Goal: Check status: Check status

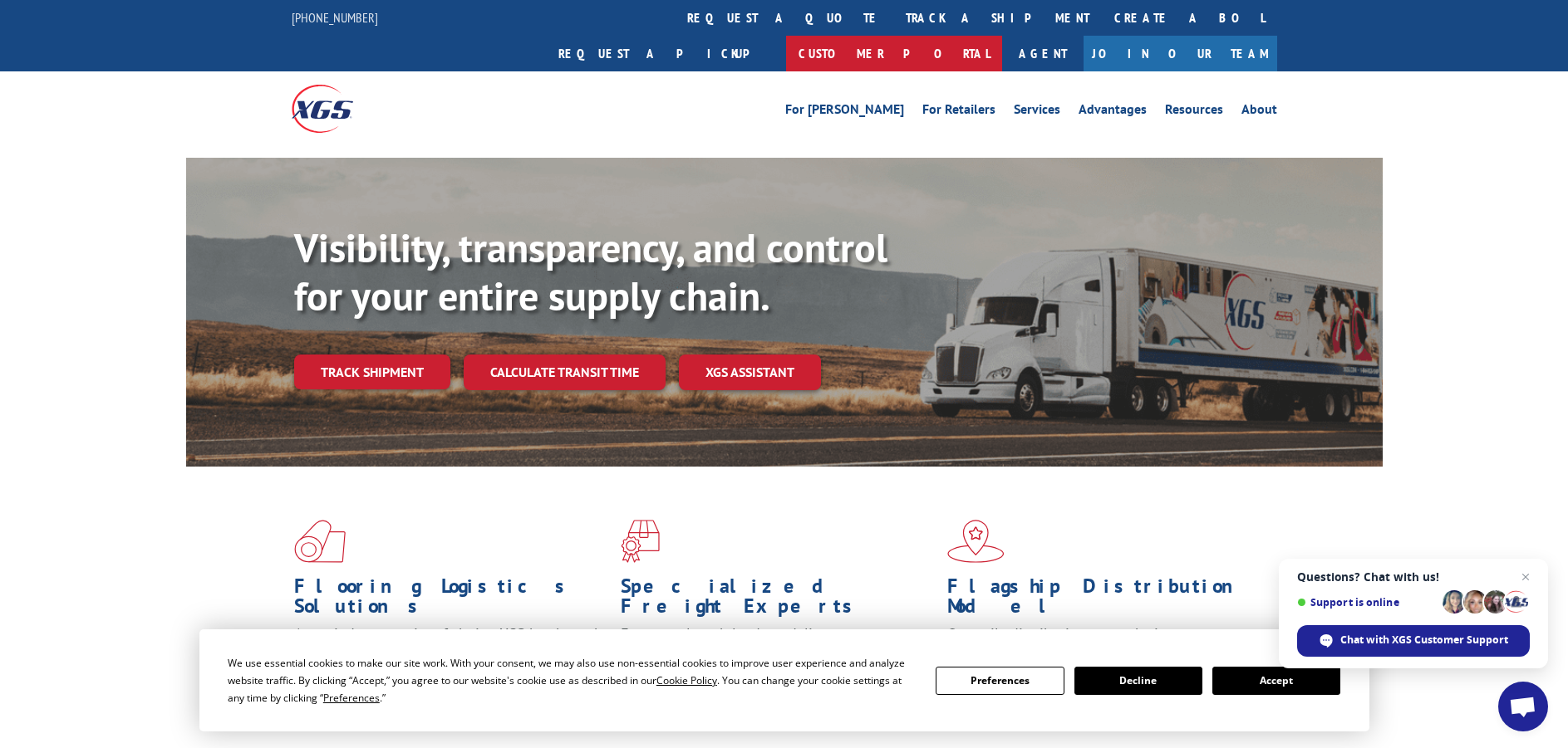
click at [1002, 36] on link "Customer Portal" at bounding box center [893, 54] width 216 height 36
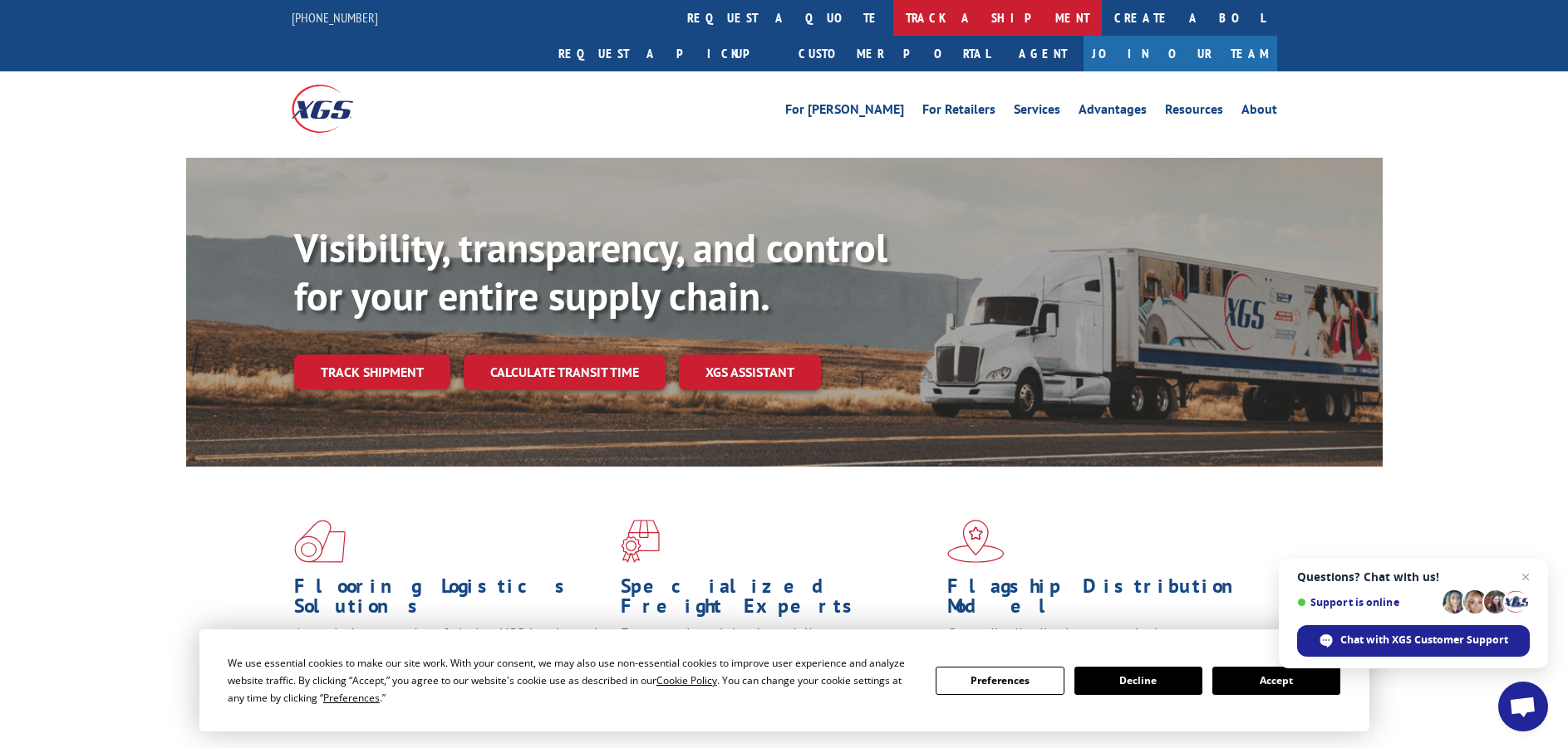
click at [893, 12] on link "track a shipment" at bounding box center [997, 18] width 209 height 36
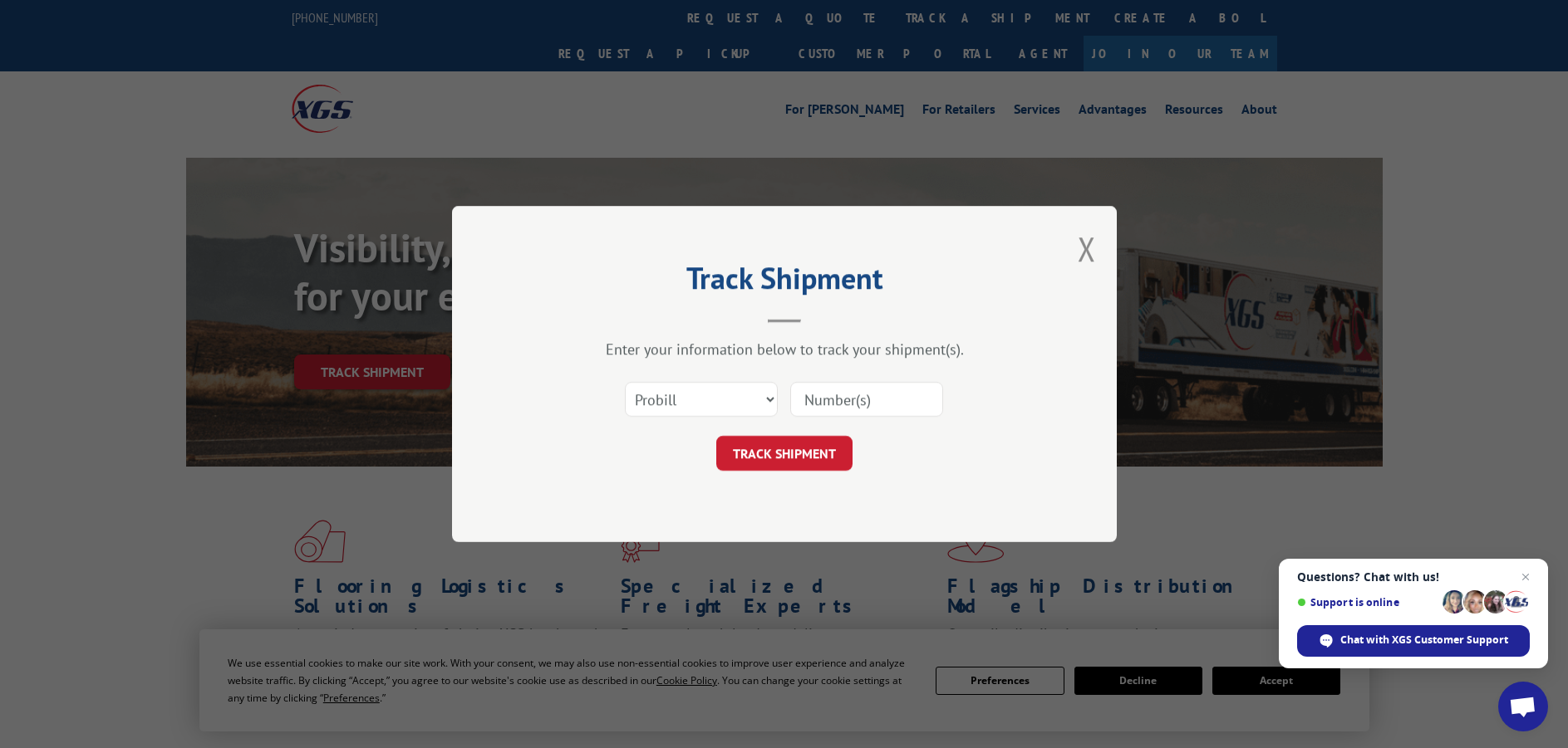
click at [878, 397] on input at bounding box center [866, 399] width 153 height 35
paste input "17685019"
type input "17685019"
click at [805, 454] on button "TRACK SHIPMENT" at bounding box center [784, 453] width 136 height 35
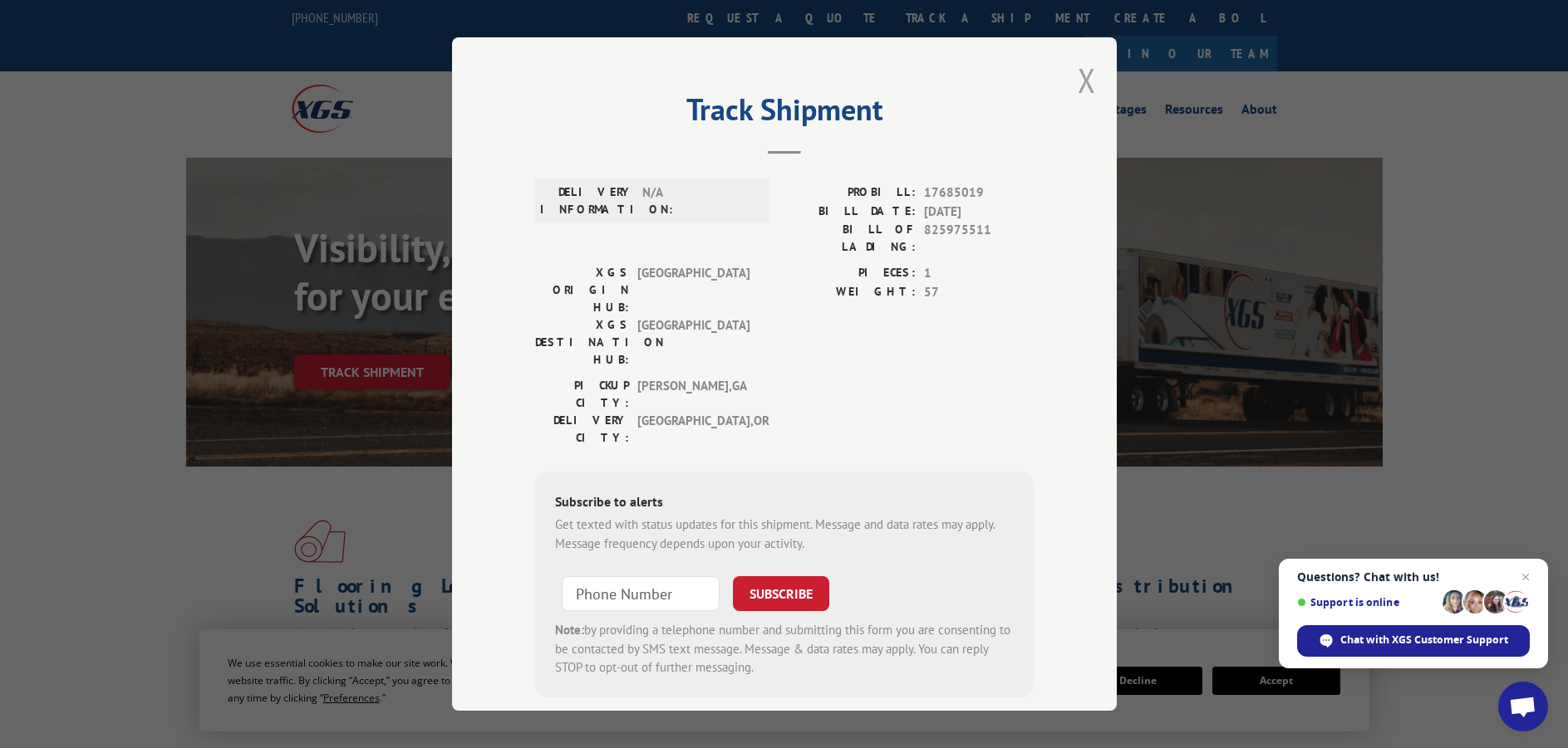
click at [1078, 77] on button "Close modal" at bounding box center [1087, 80] width 18 height 44
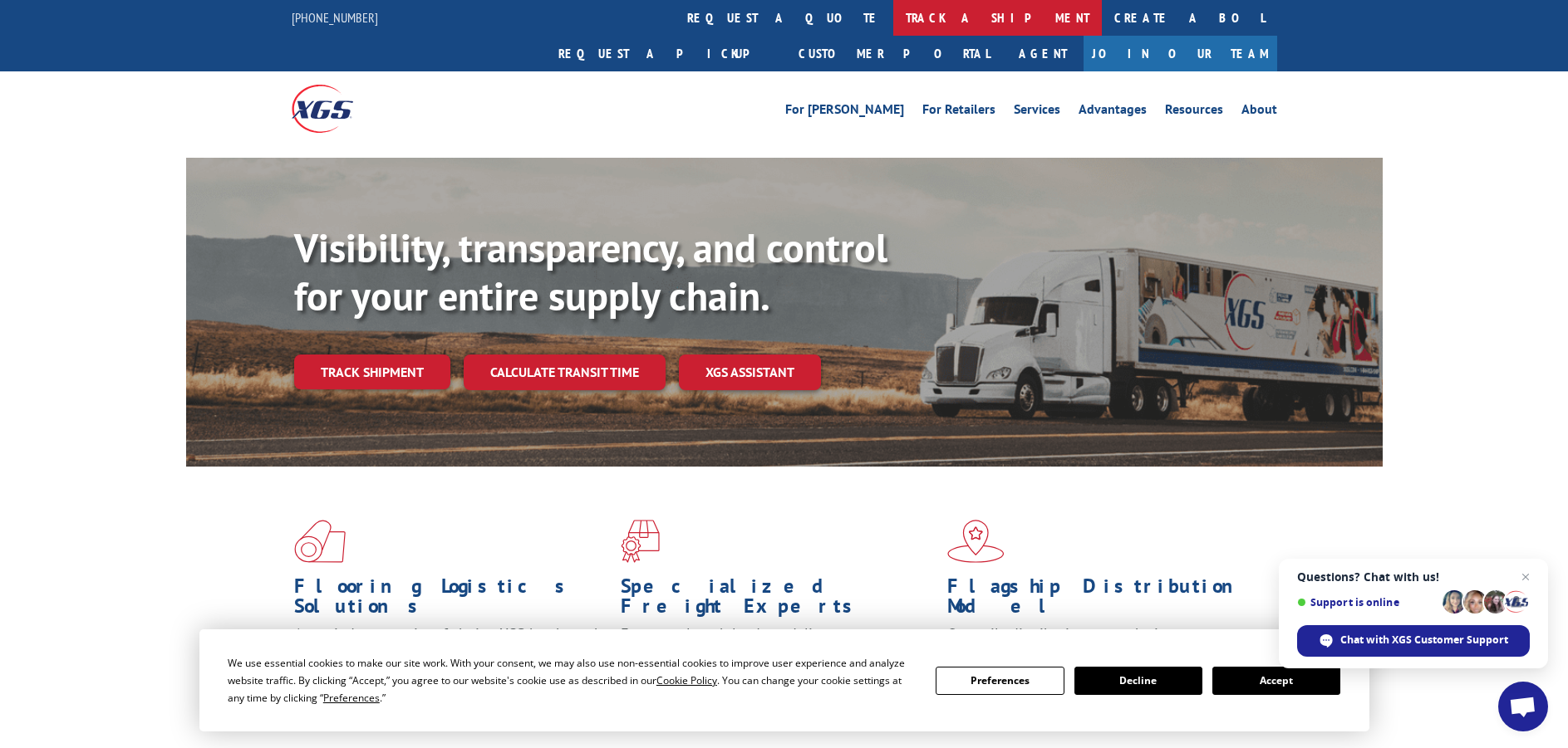
click at [893, 11] on link "track a shipment" at bounding box center [997, 18] width 209 height 36
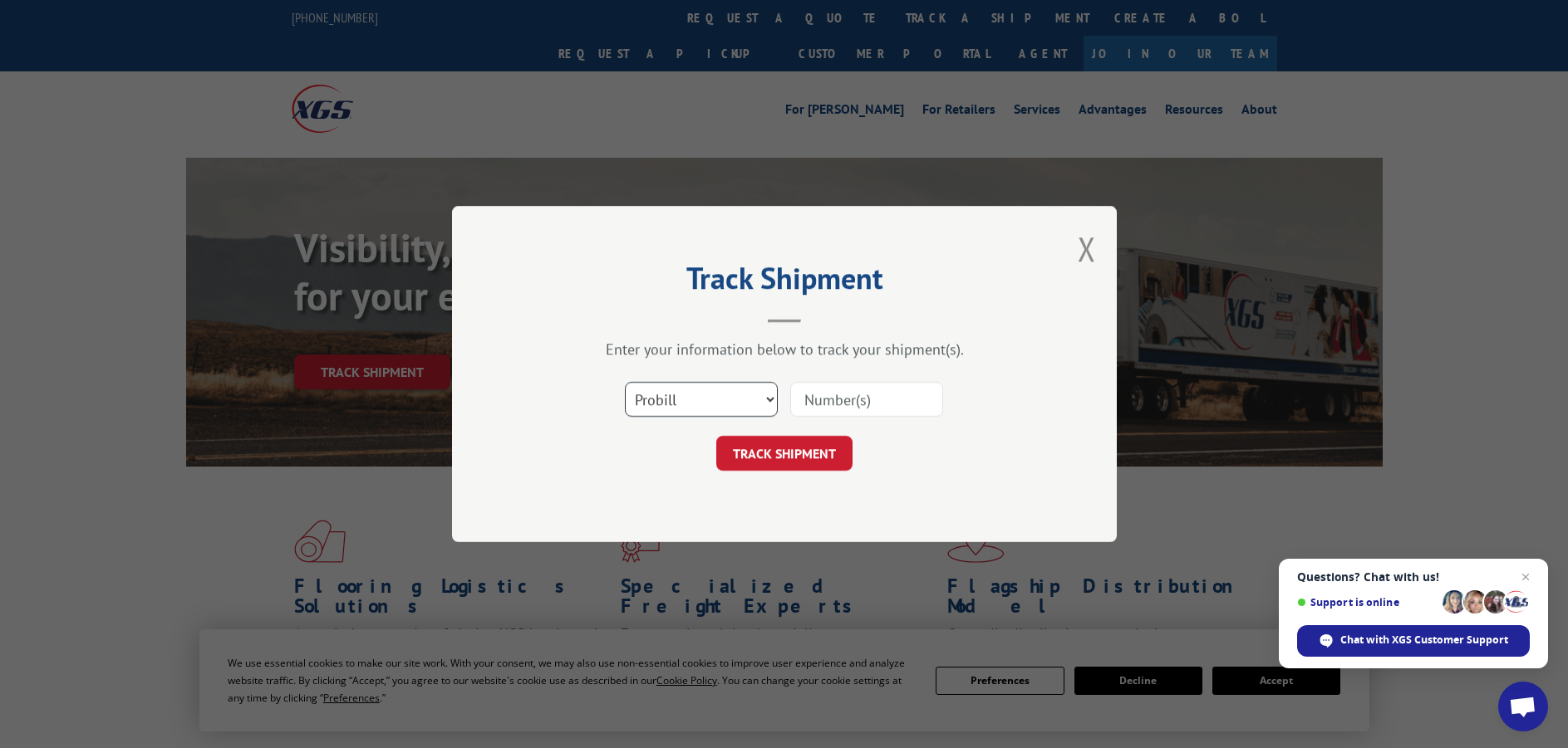
click at [771, 400] on select "Select category... Probill BOL PO" at bounding box center [701, 399] width 153 height 35
select select "bol"
click at [625, 382] on select "Select category... Probill BOL PO" at bounding box center [701, 399] width 153 height 35
click at [840, 402] on input at bounding box center [866, 399] width 153 height 35
paste input "17685019"
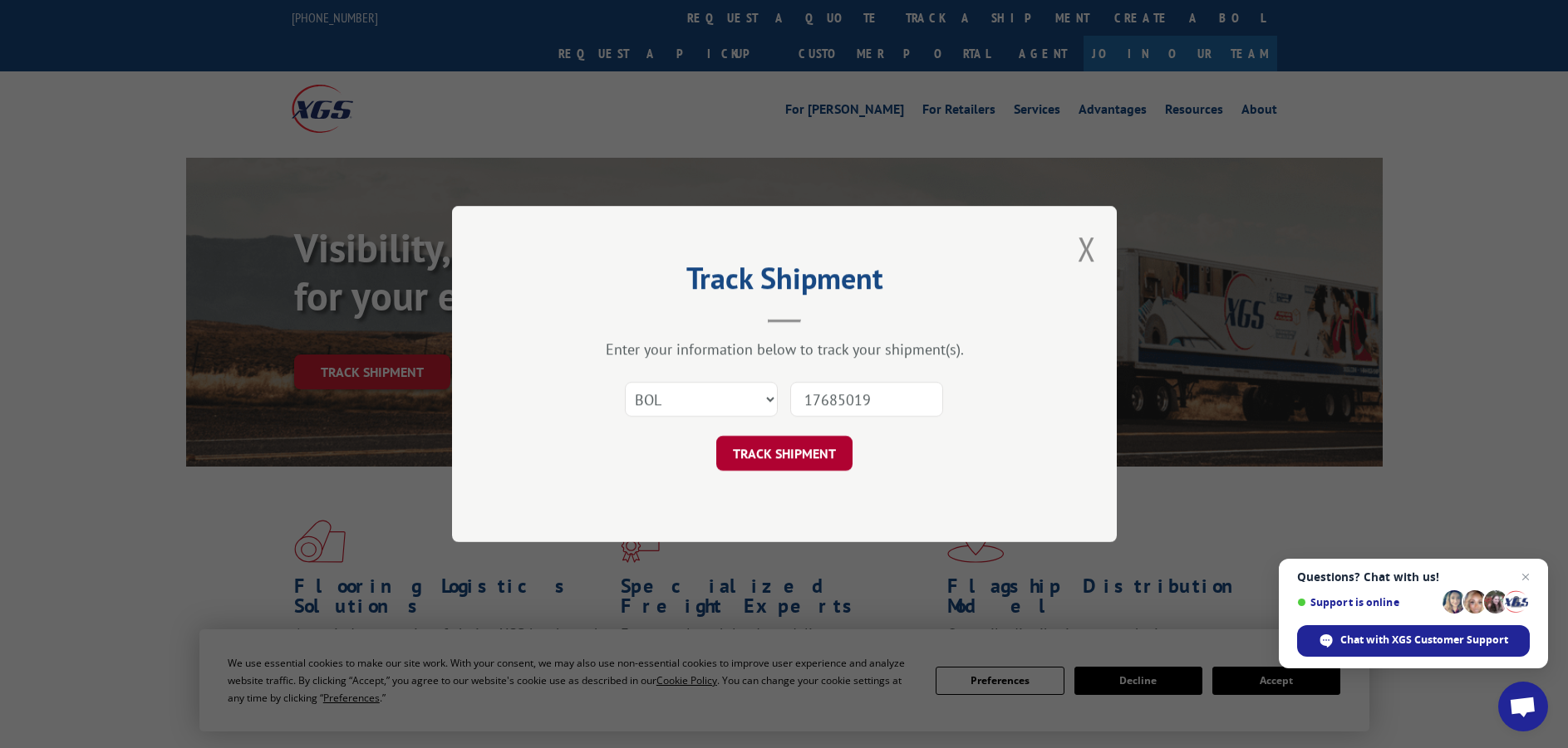
type input "17685019"
click at [805, 461] on button "TRACK SHIPMENT" at bounding box center [784, 453] width 136 height 35
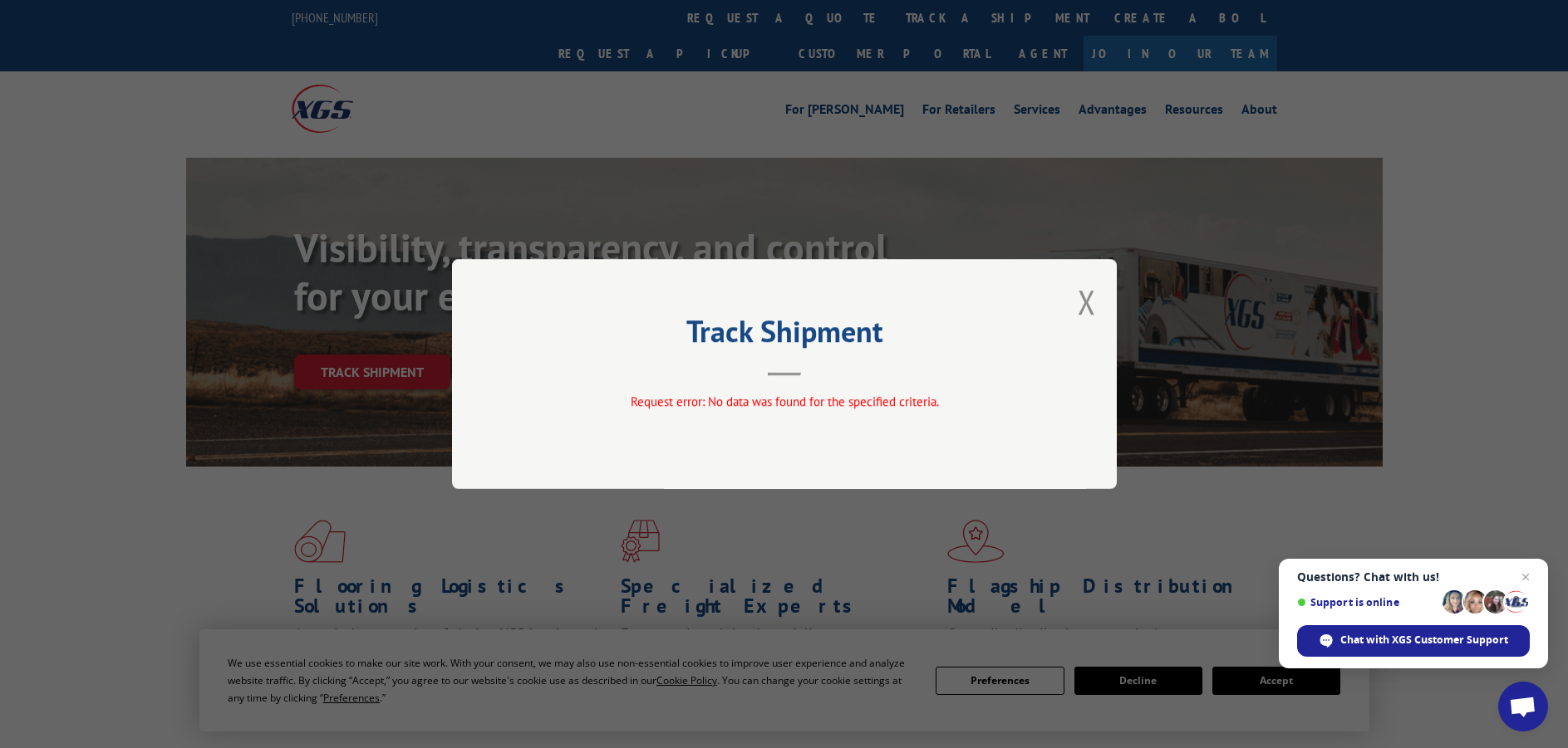
click at [1077, 307] on div "Track Shipment Request error: No data was found for the specified criteria." at bounding box center [784, 374] width 665 height 230
click at [1079, 302] on button "Close modal" at bounding box center [1087, 302] width 18 height 44
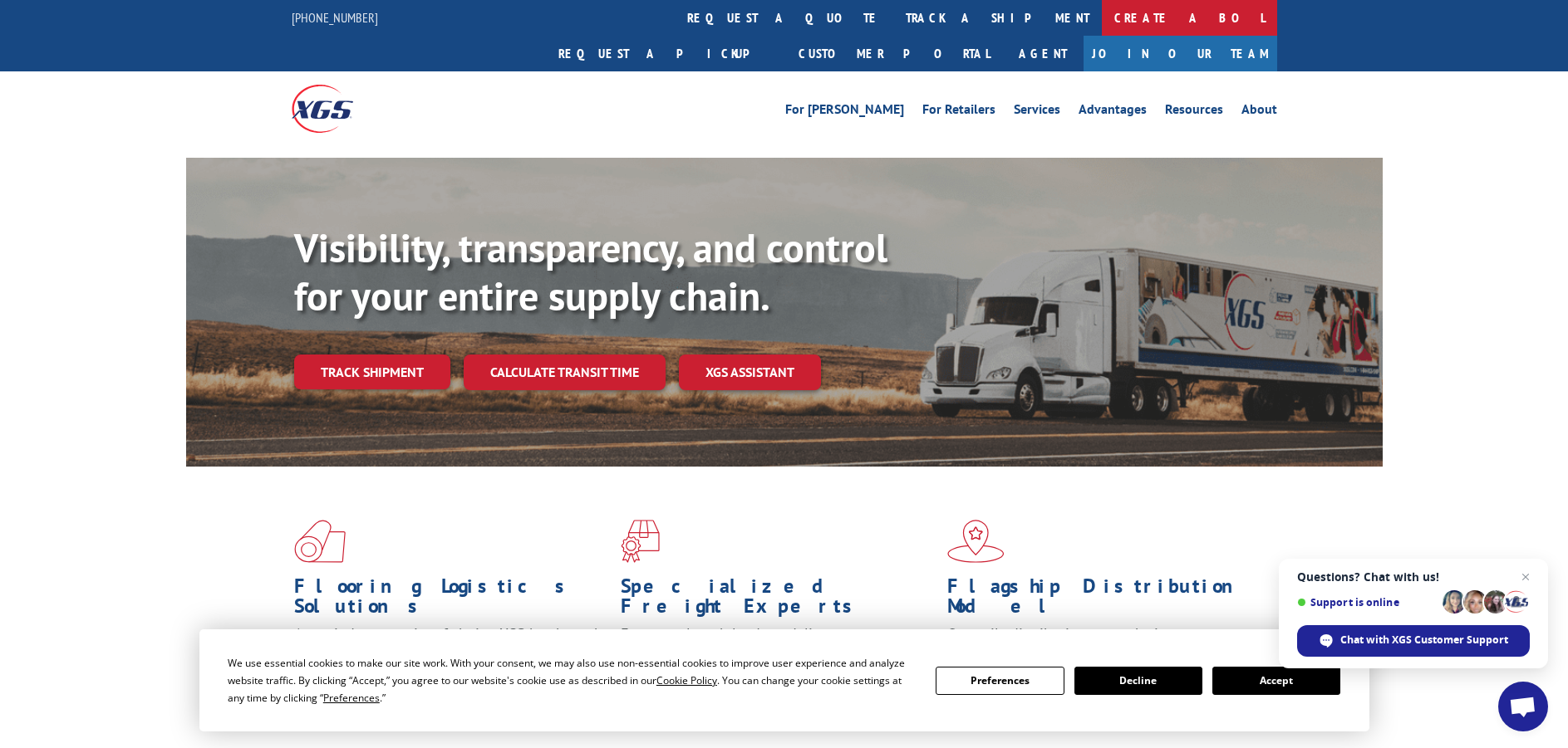
click at [1102, 21] on link "Create a BOL" at bounding box center [1189, 18] width 175 height 36
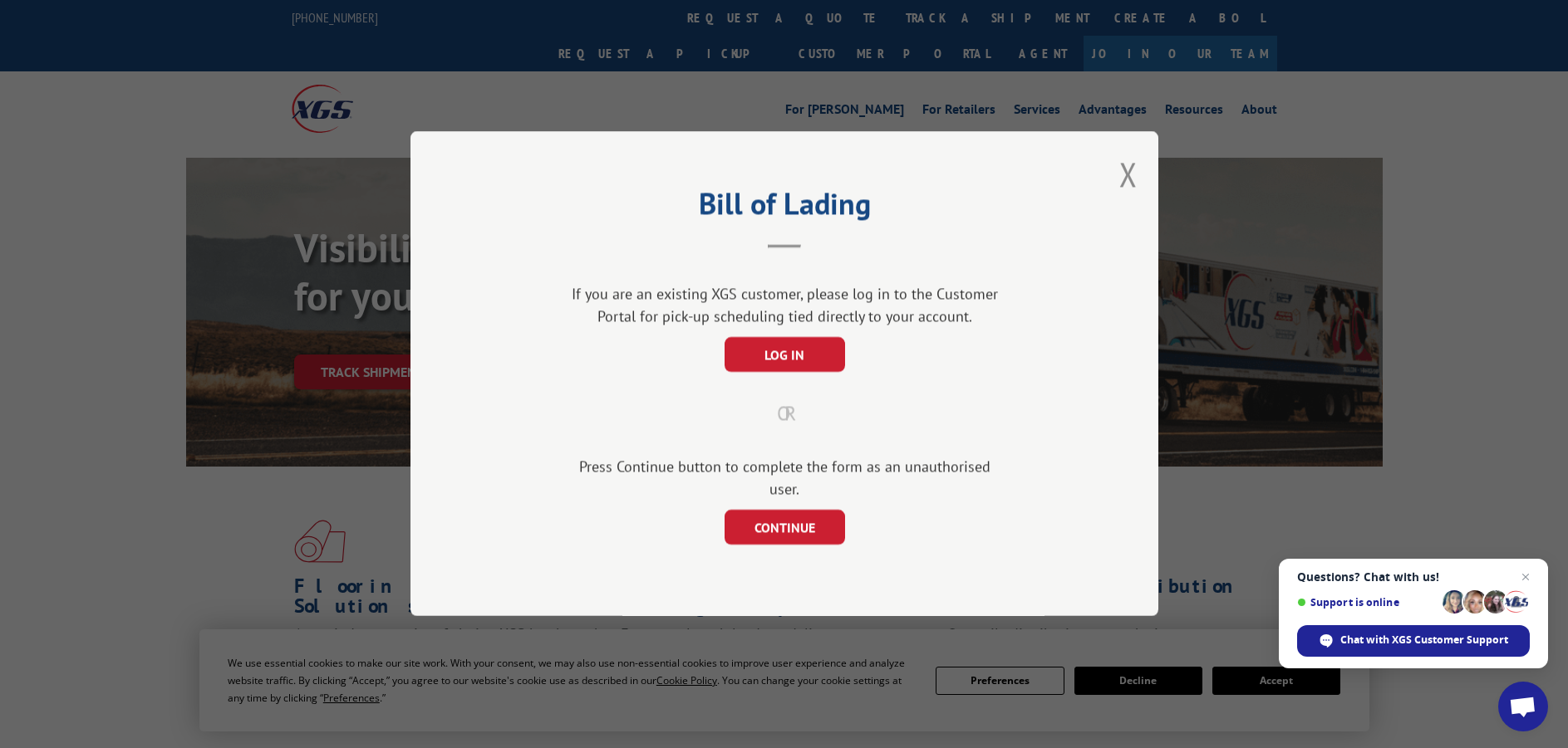
click at [796, 82] on div "Bill of Lading If you are an existing XGS customer, please log in to the Custom…" at bounding box center [784, 374] width 1568 height 748
click at [1126, 188] on button "Close modal" at bounding box center [1128, 174] width 18 height 44
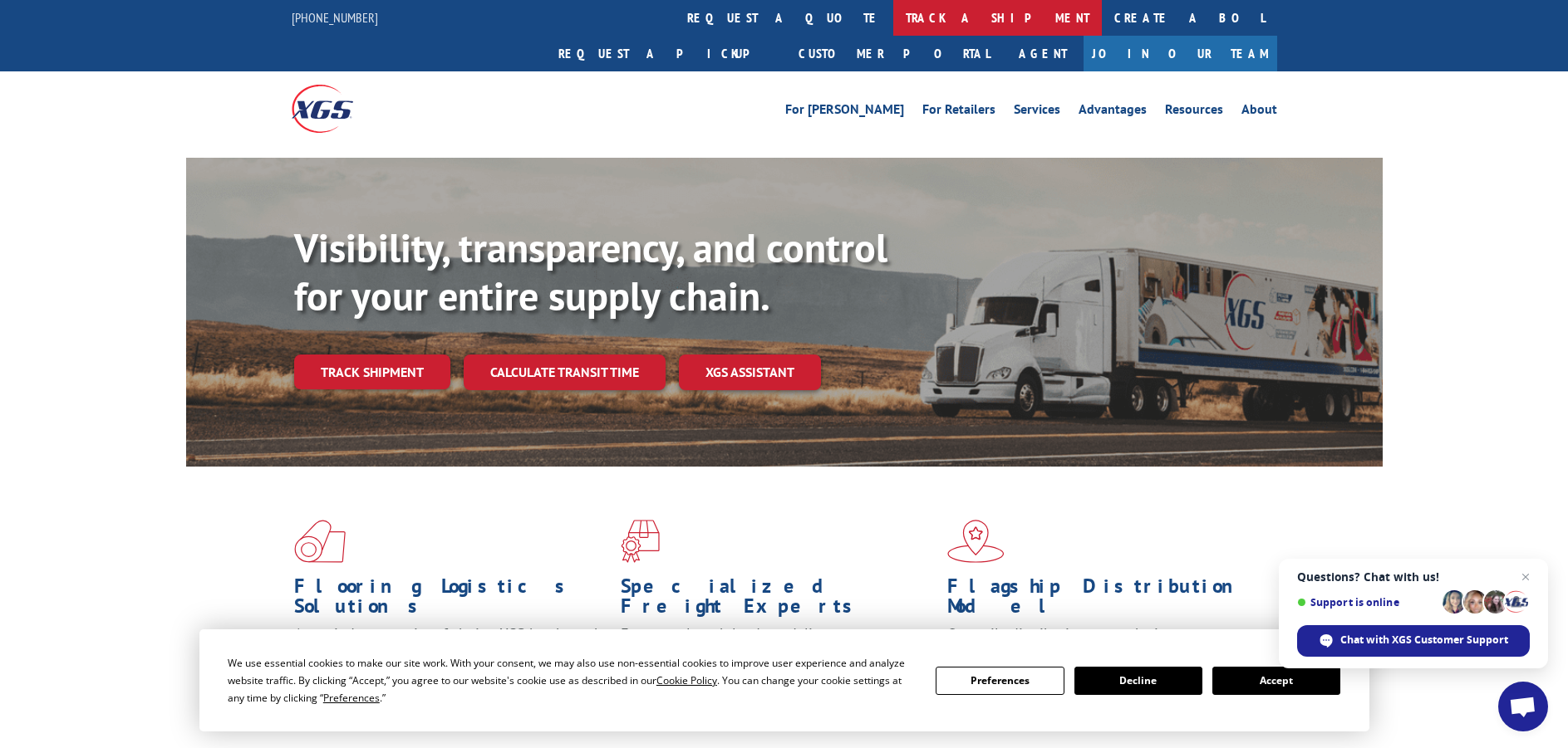
click at [893, 18] on link "track a shipment" at bounding box center [997, 18] width 209 height 36
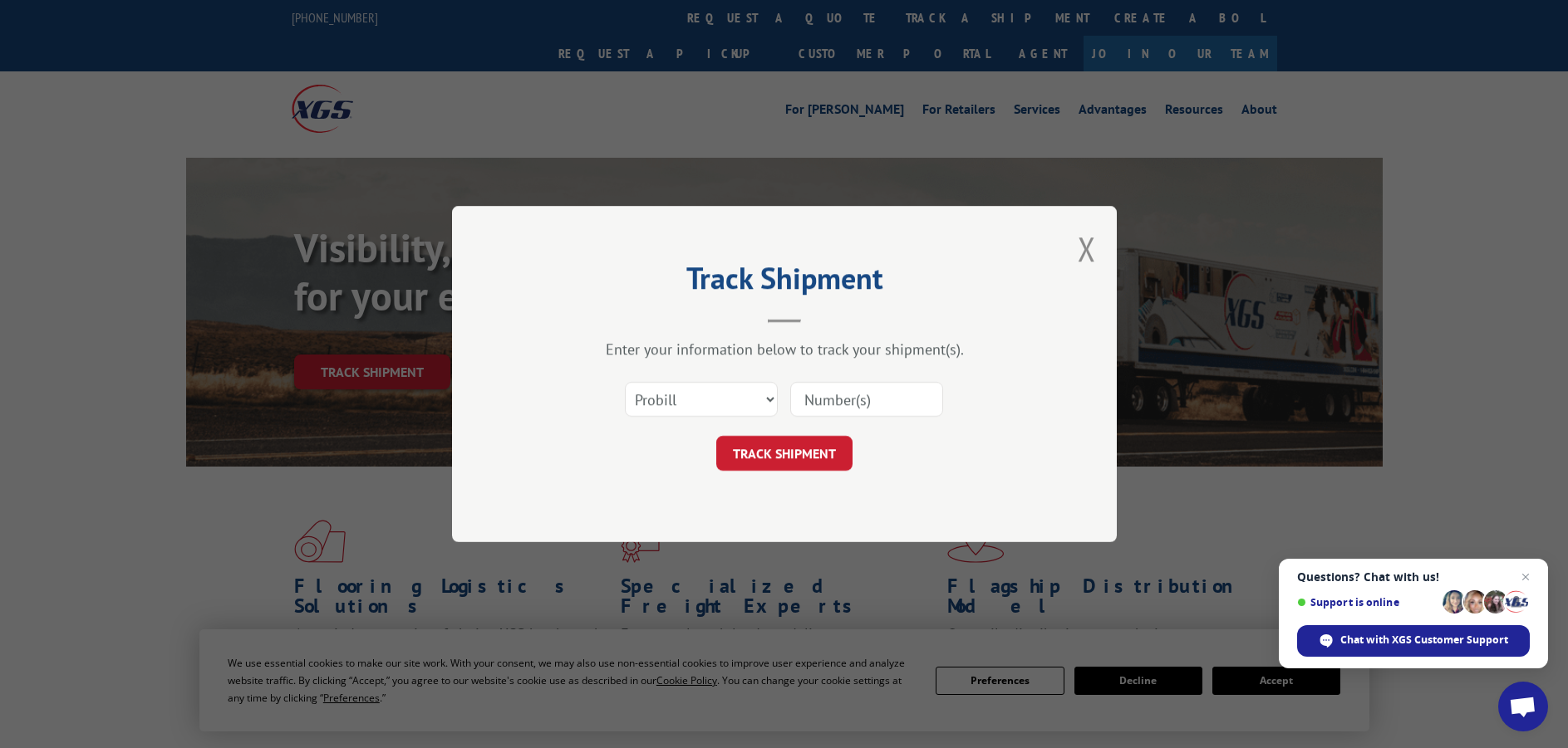
click at [829, 406] on input at bounding box center [866, 399] width 153 height 35
paste input "17685019"
type input "17685019"
click at [801, 455] on button "TRACK SHIPMENT" at bounding box center [784, 453] width 136 height 35
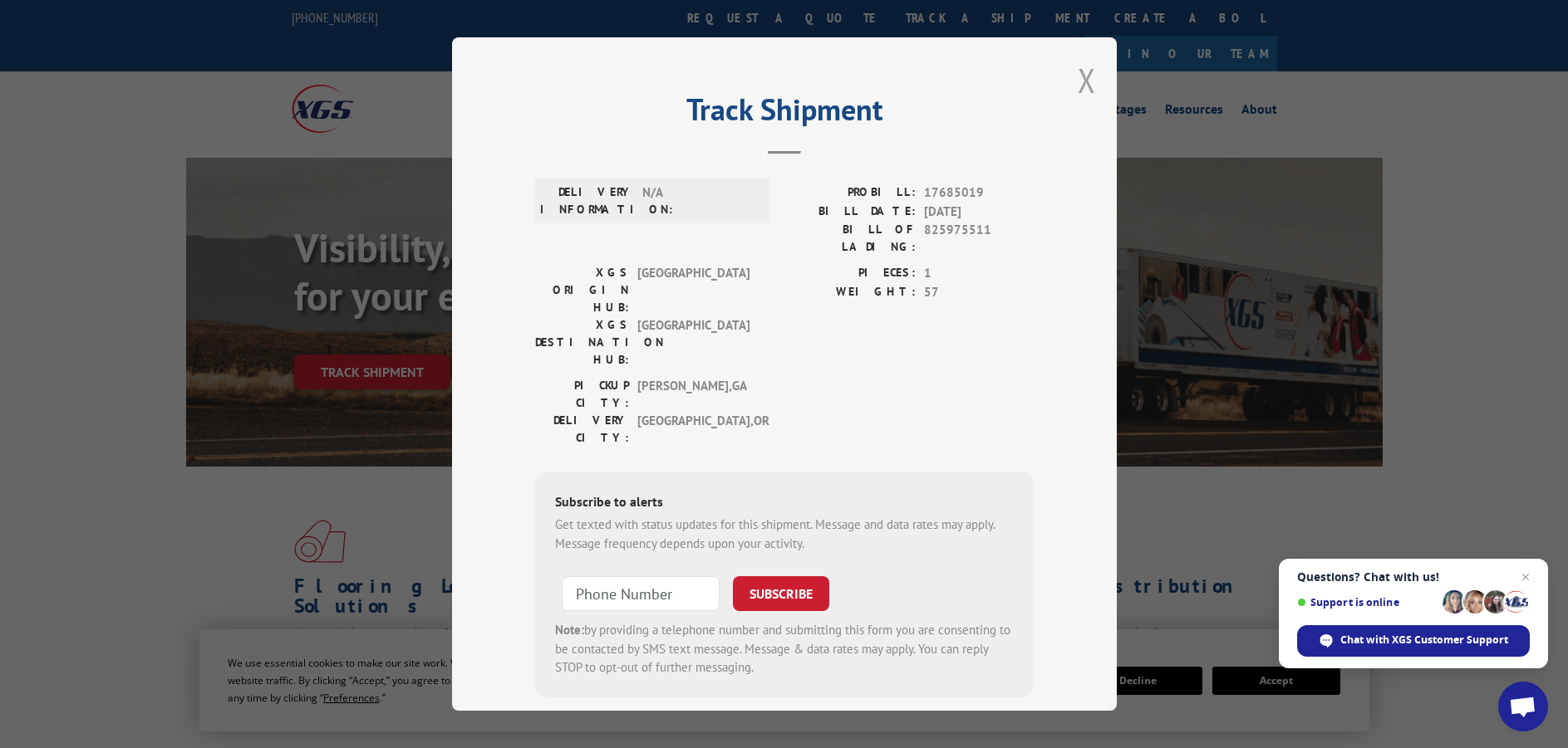
click at [1078, 83] on button "Close modal" at bounding box center [1087, 80] width 18 height 44
